Goal: Task Accomplishment & Management: Manage account settings

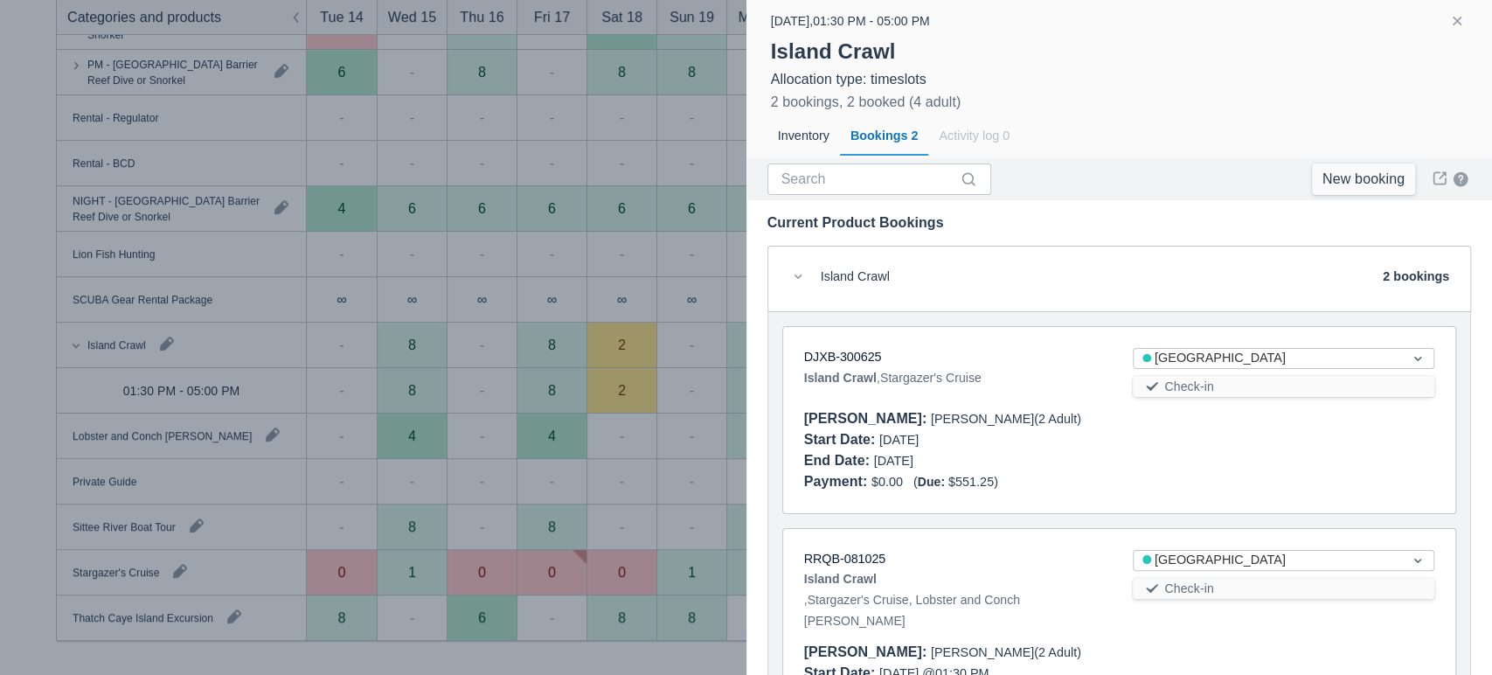
scroll to position [105, 0]
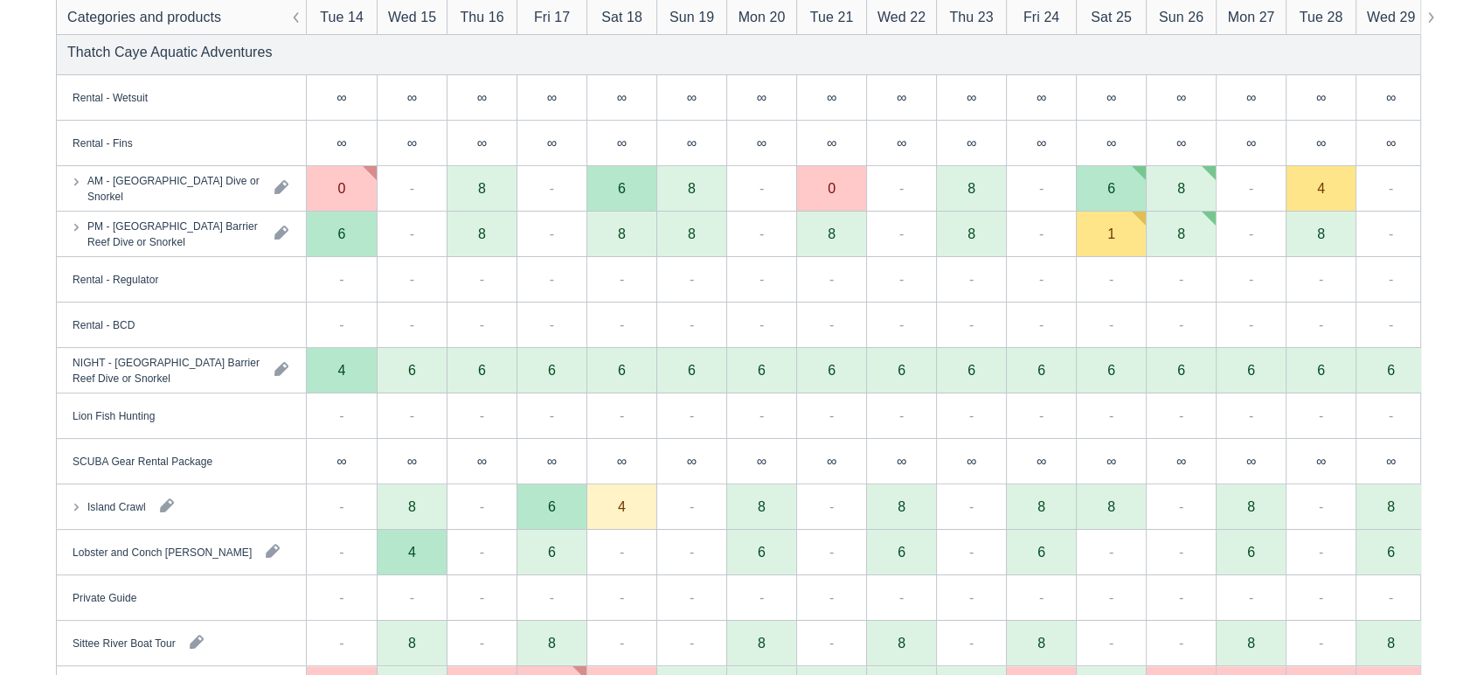
scroll to position [392, 0]
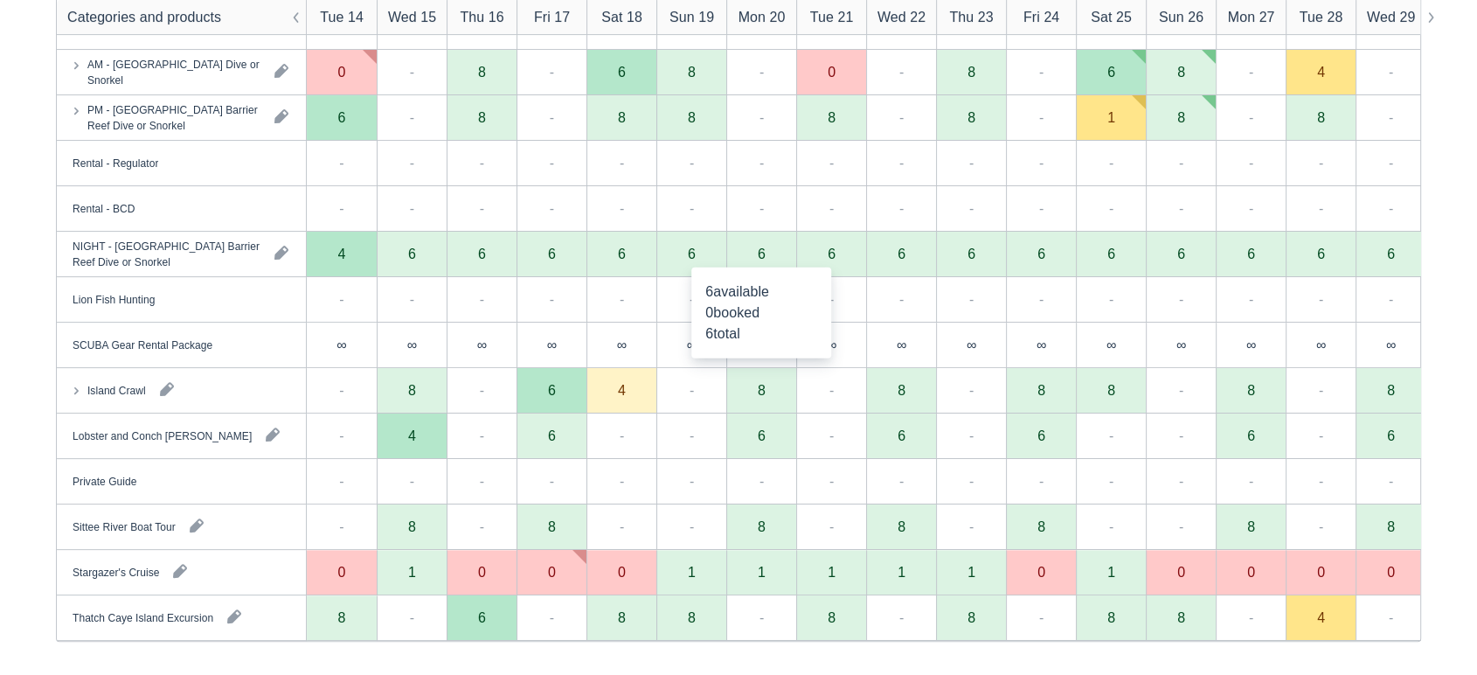
click at [762, 263] on div "6" at bounding box center [761, 254] width 70 height 45
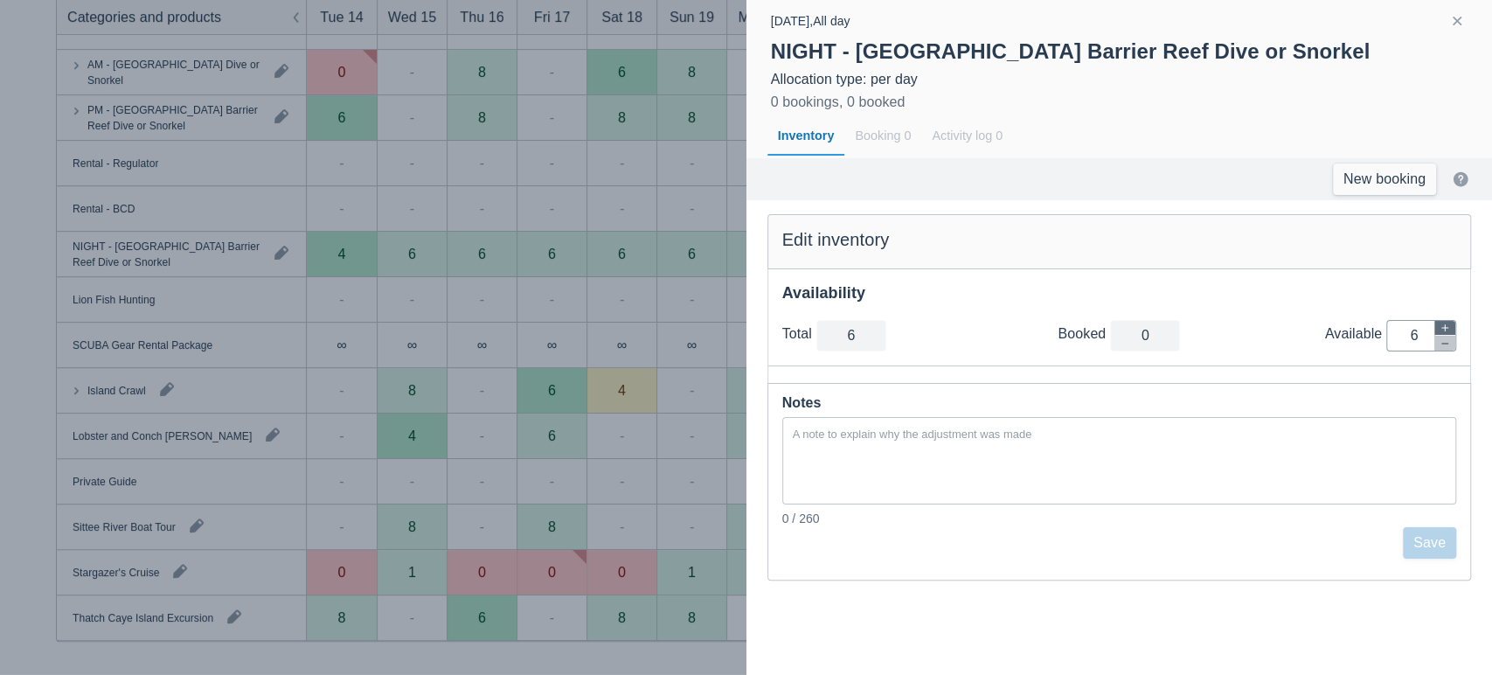
click at [1440, 328] on icon "button" at bounding box center [1445, 328] width 10 height 10
type input "7"
click at [1440, 328] on icon "button" at bounding box center [1445, 328] width 10 height 10
type input "8"
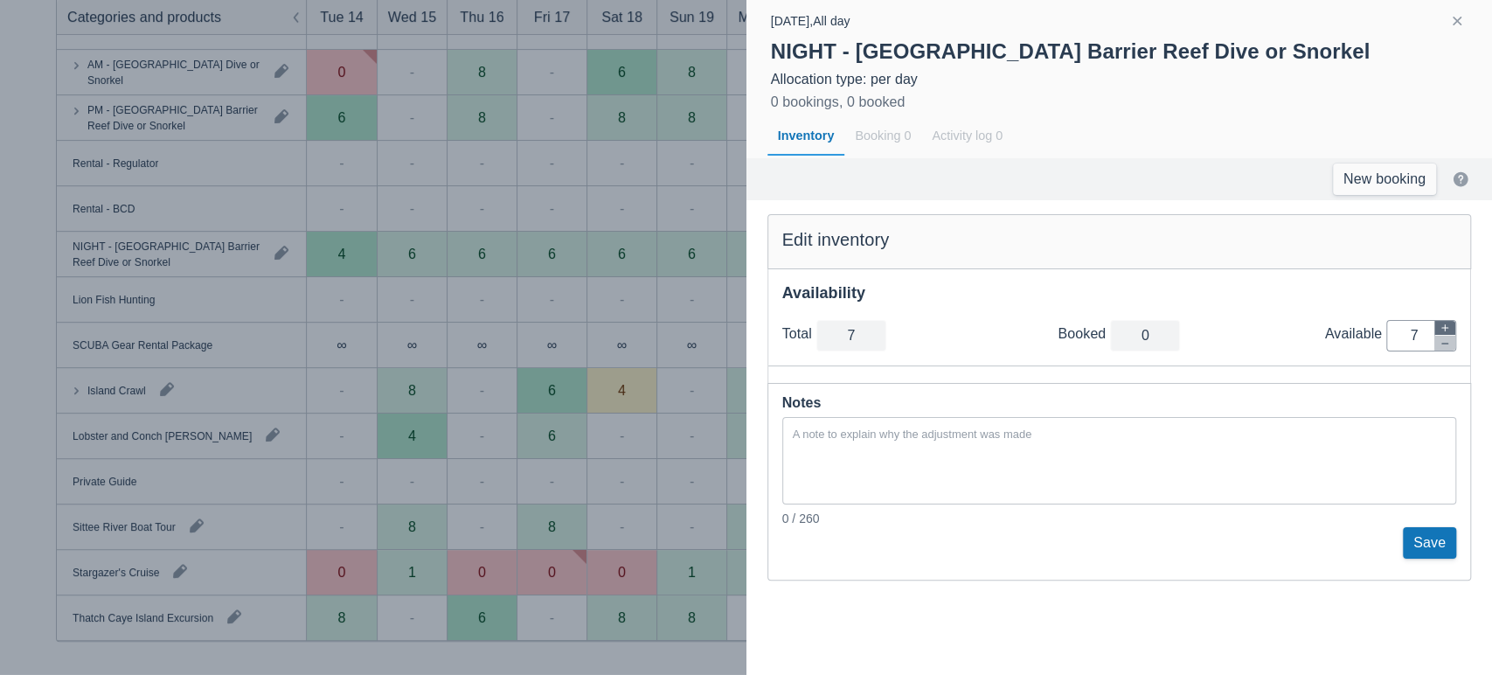
type input "8"
click at [1440, 328] on icon "button" at bounding box center [1445, 328] width 10 height 10
type input "9"
click at [1427, 555] on button "Save" at bounding box center [1429, 542] width 53 height 31
